Goal: Task Accomplishment & Management: Use online tool/utility

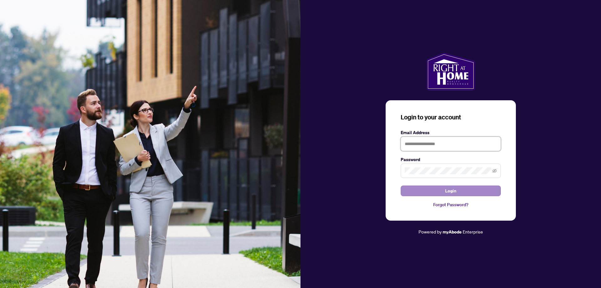
type input "**********"
click at [448, 191] on span "Login" at bounding box center [450, 191] width 11 height 10
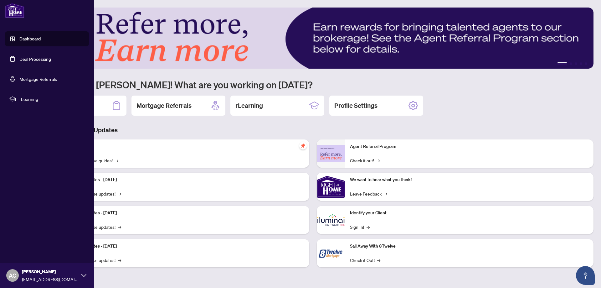
click at [25, 58] on link "Deal Processing" at bounding box center [35, 59] width 32 height 6
